Goal: Check status

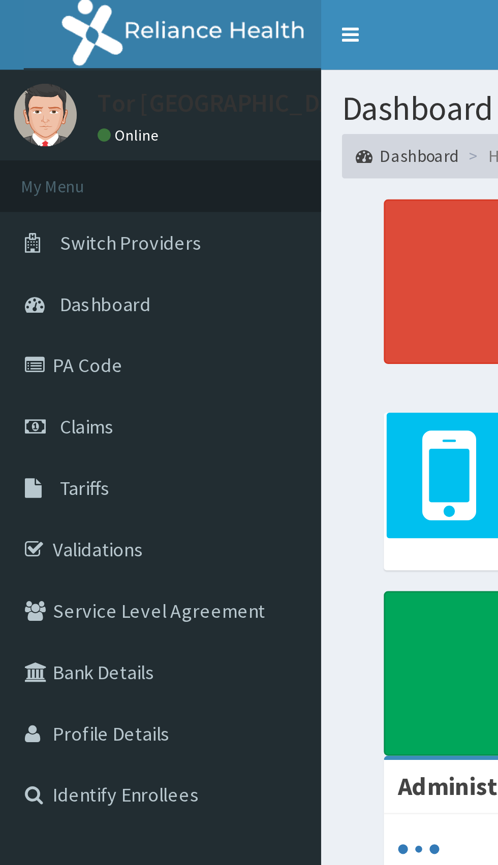
click at [39, 156] on span "Claims" at bounding box center [32, 155] width 20 height 9
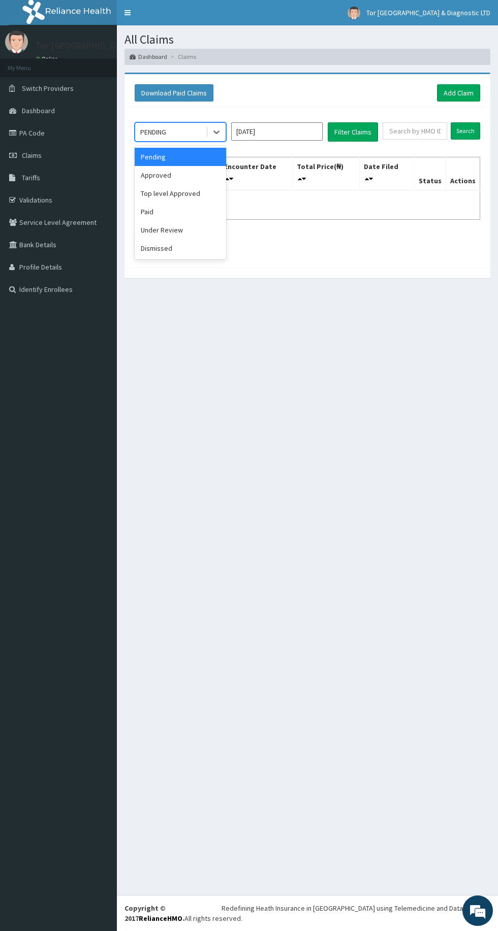
click at [178, 175] on div "Approved" at bounding box center [180, 175] width 91 height 18
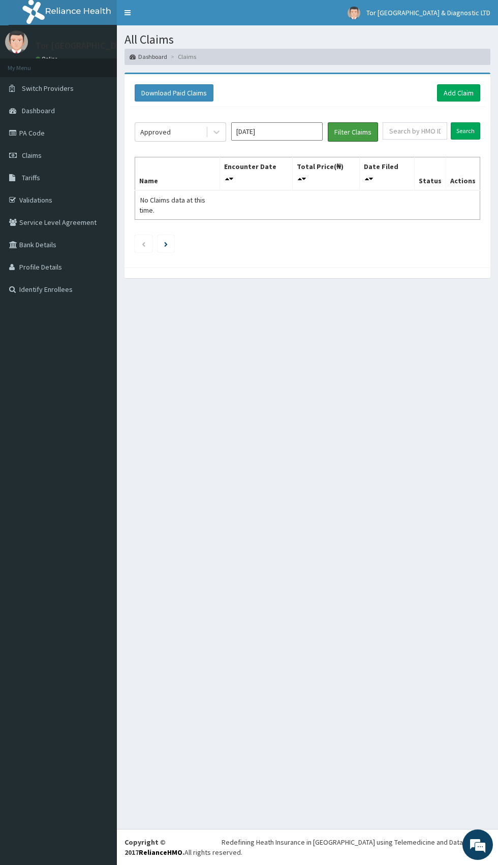
click at [359, 133] on button "Filter Claims" at bounding box center [353, 131] width 50 height 19
